Goal: Check status: Check status

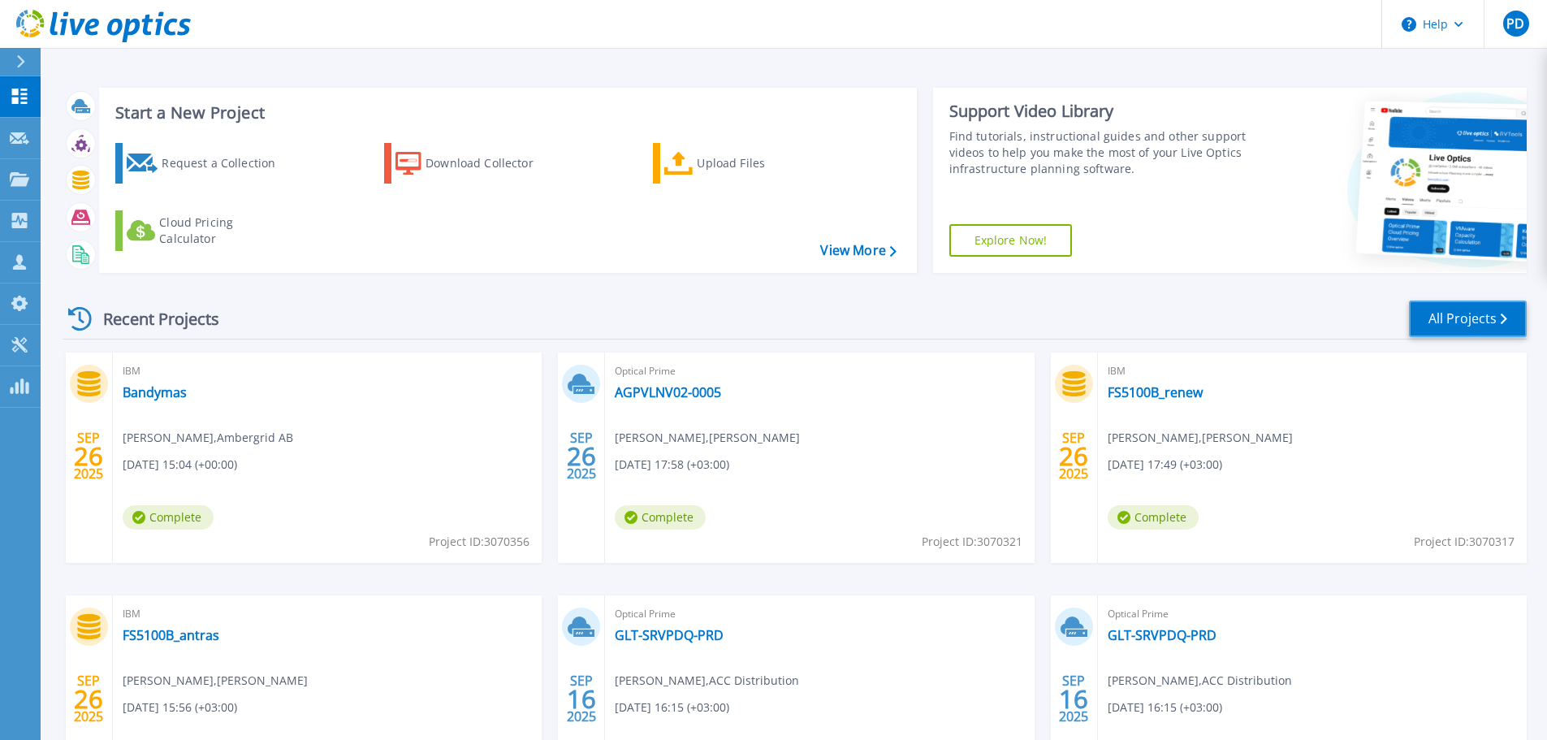
click at [1468, 314] on link "All Projects" at bounding box center [1468, 319] width 118 height 37
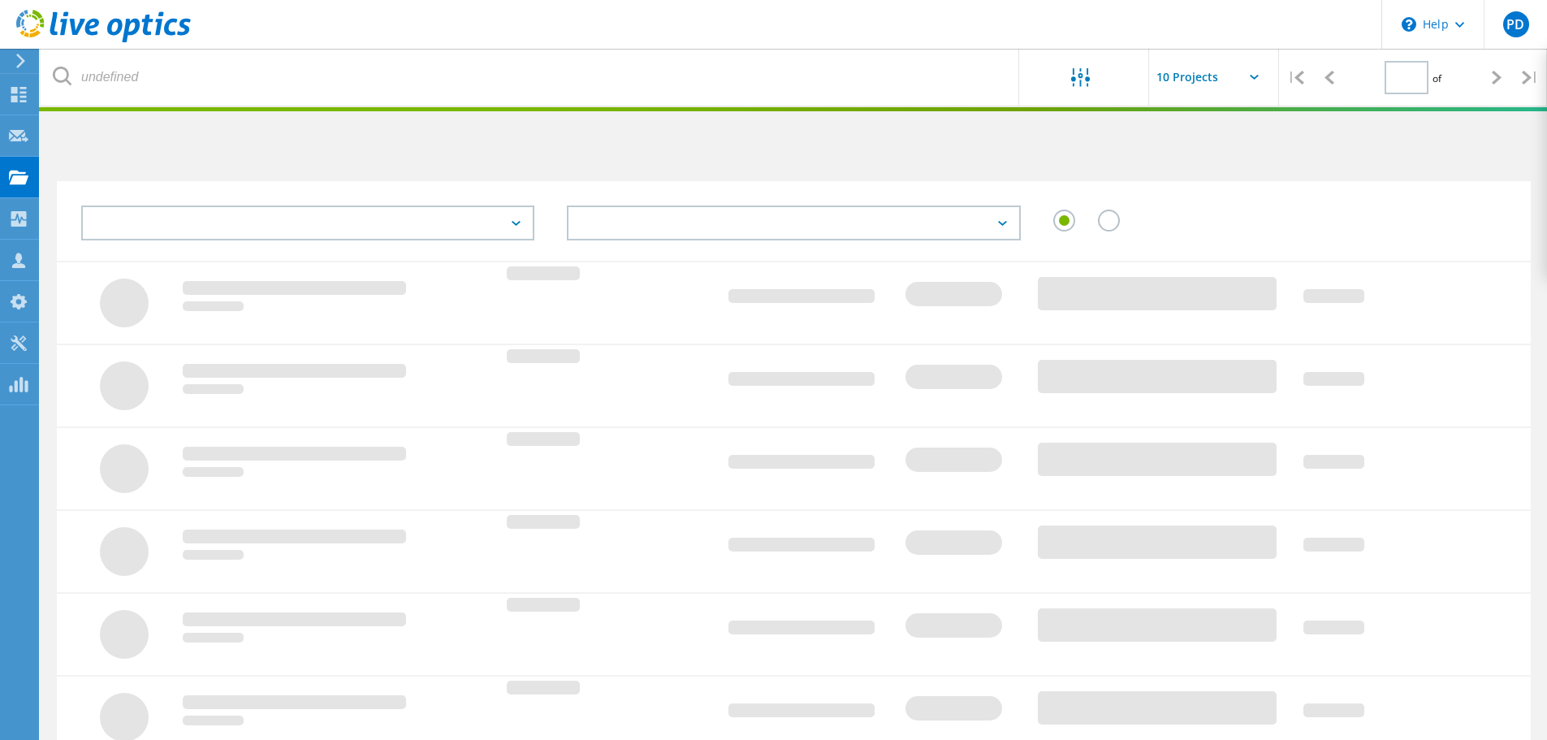
type input "1"
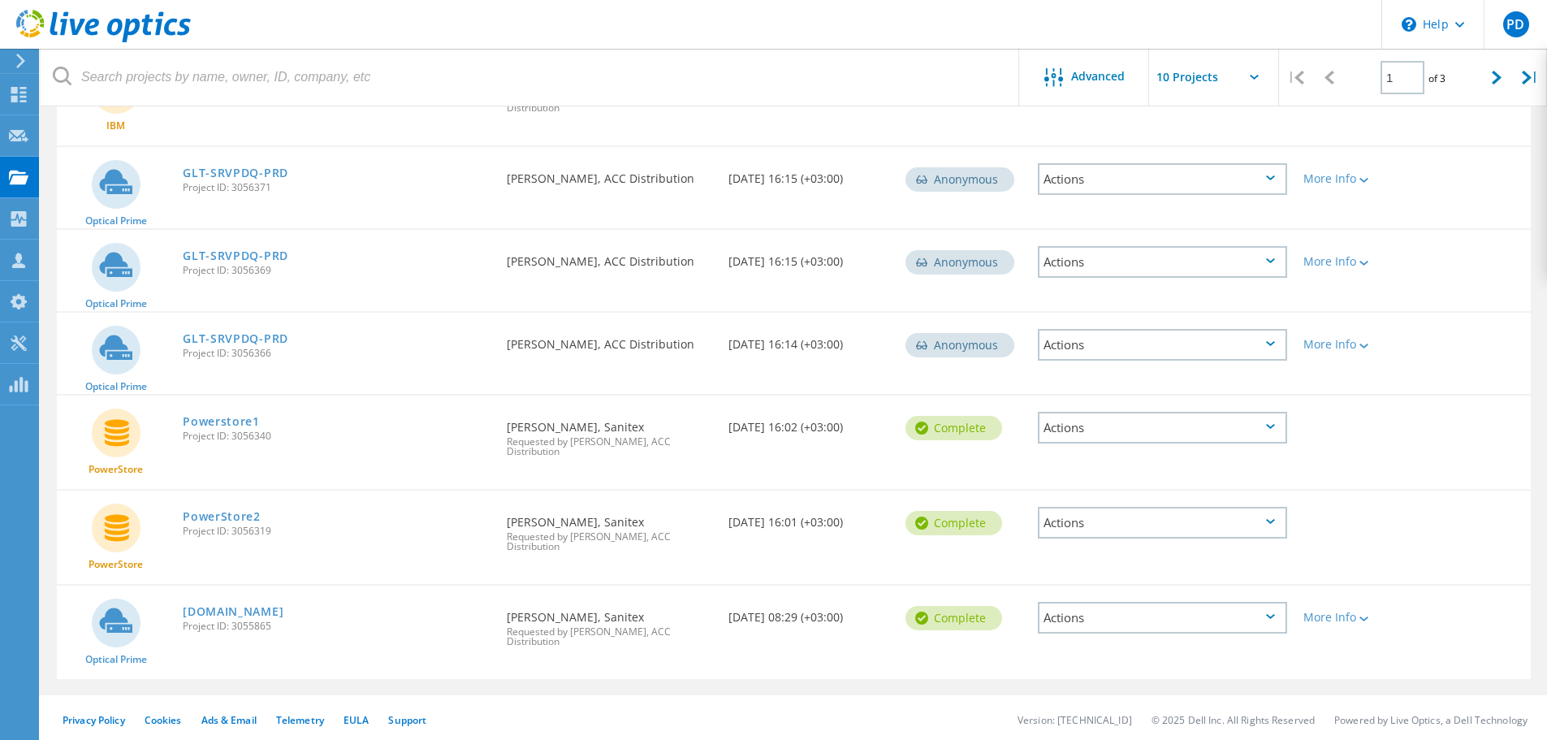
scroll to position [537, 0]
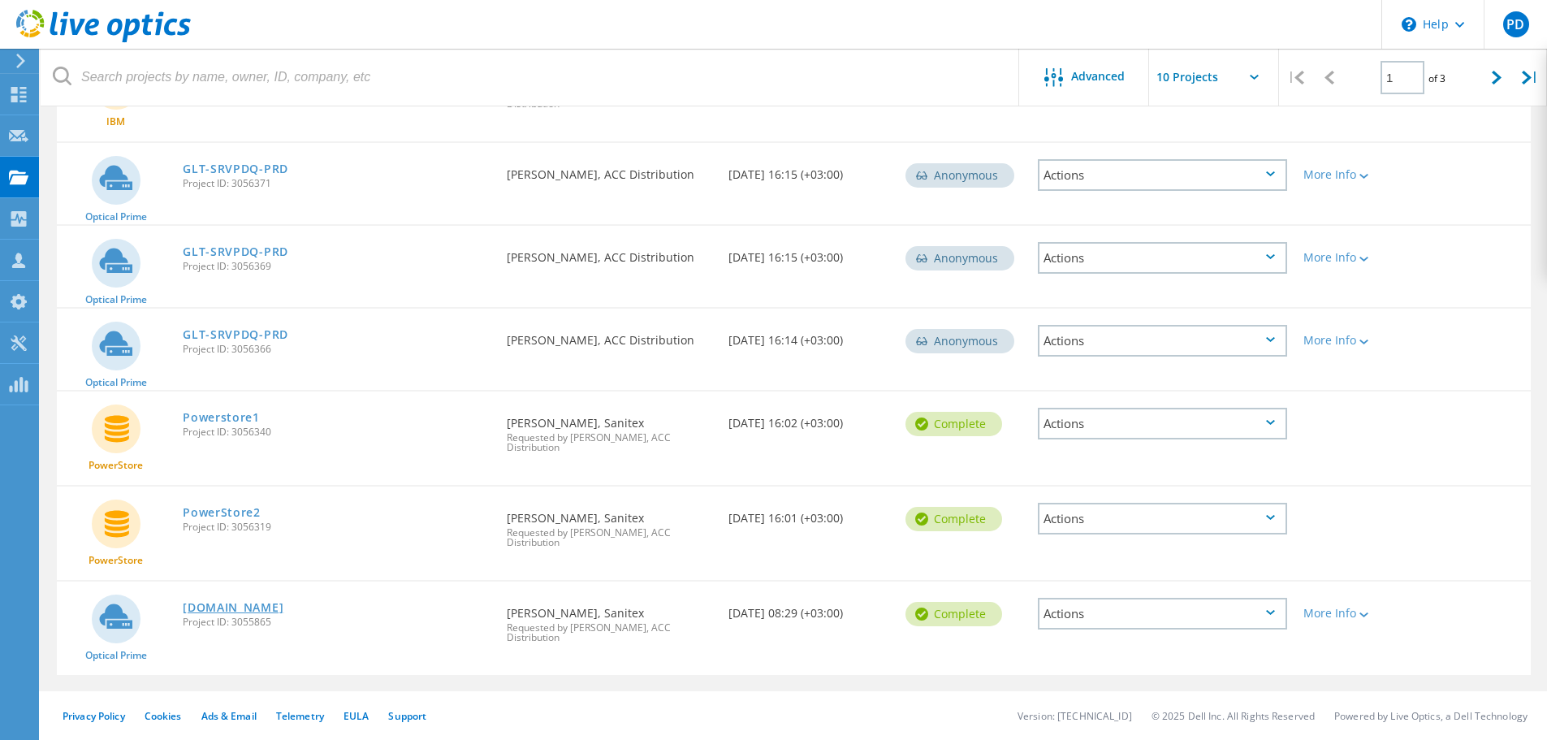
click at [283, 604] on link "[DOMAIN_NAME]" at bounding box center [233, 607] width 101 height 11
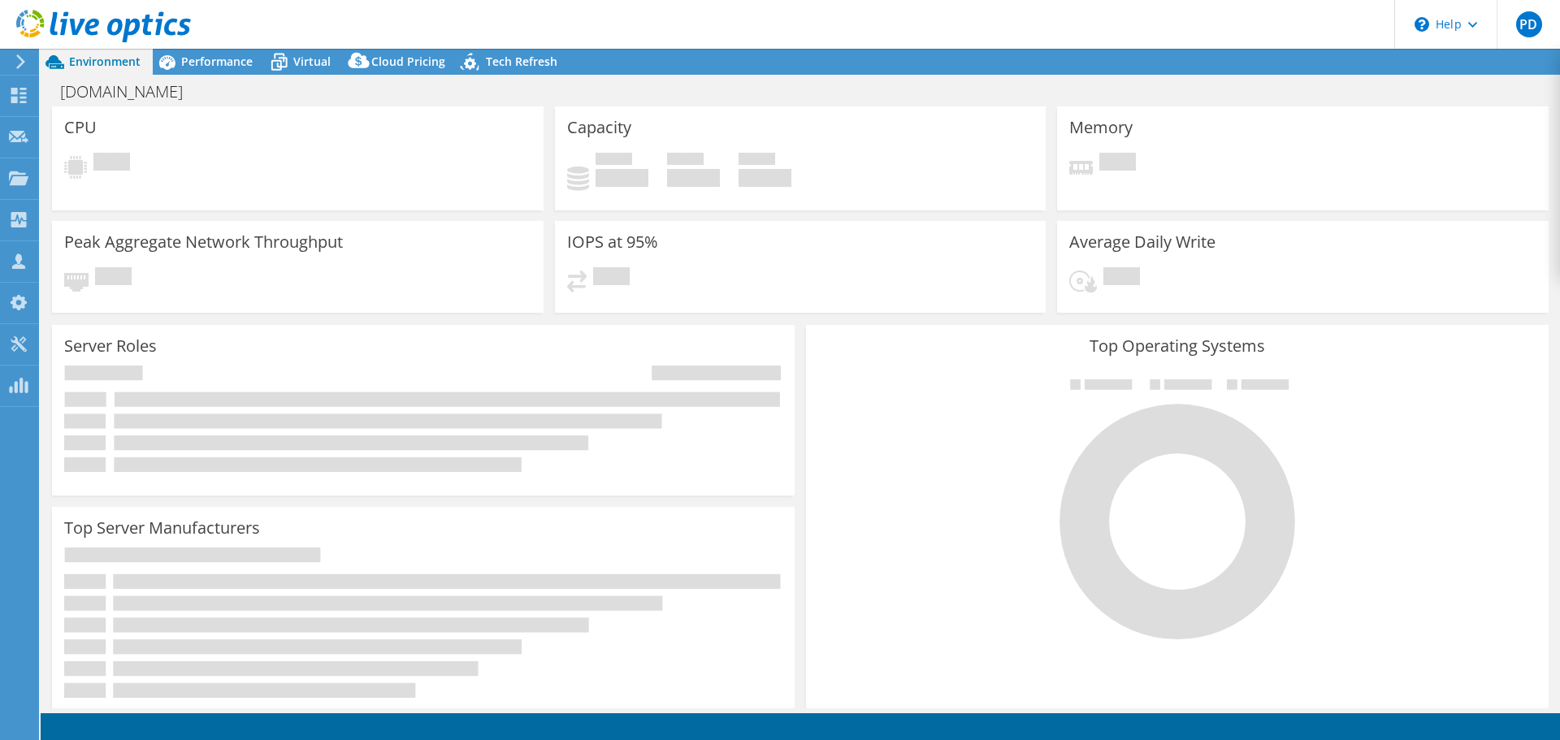
select select "USD"
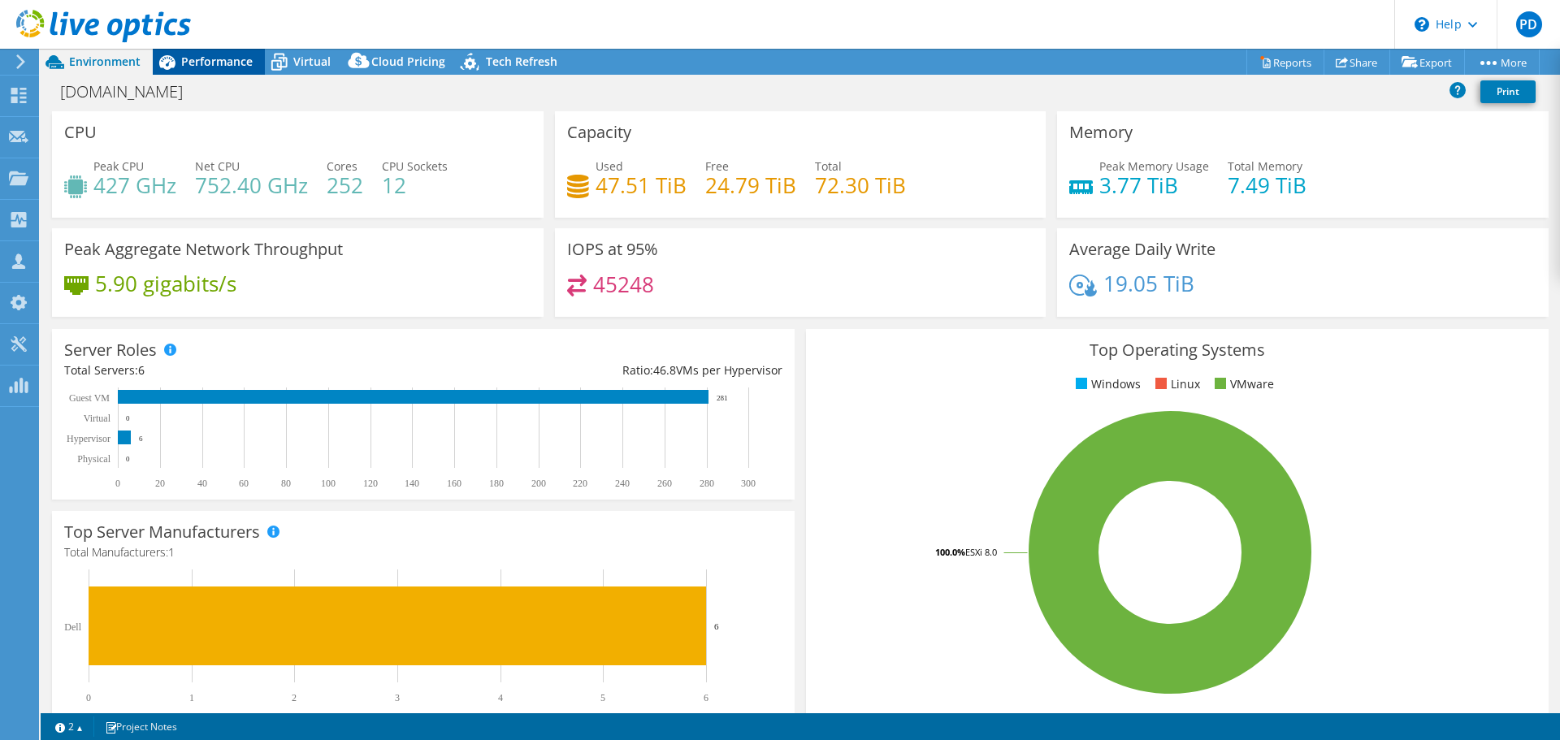
click at [229, 58] on span "Performance" at bounding box center [216, 61] width 71 height 15
